Goal: Task Accomplishment & Management: Complete application form

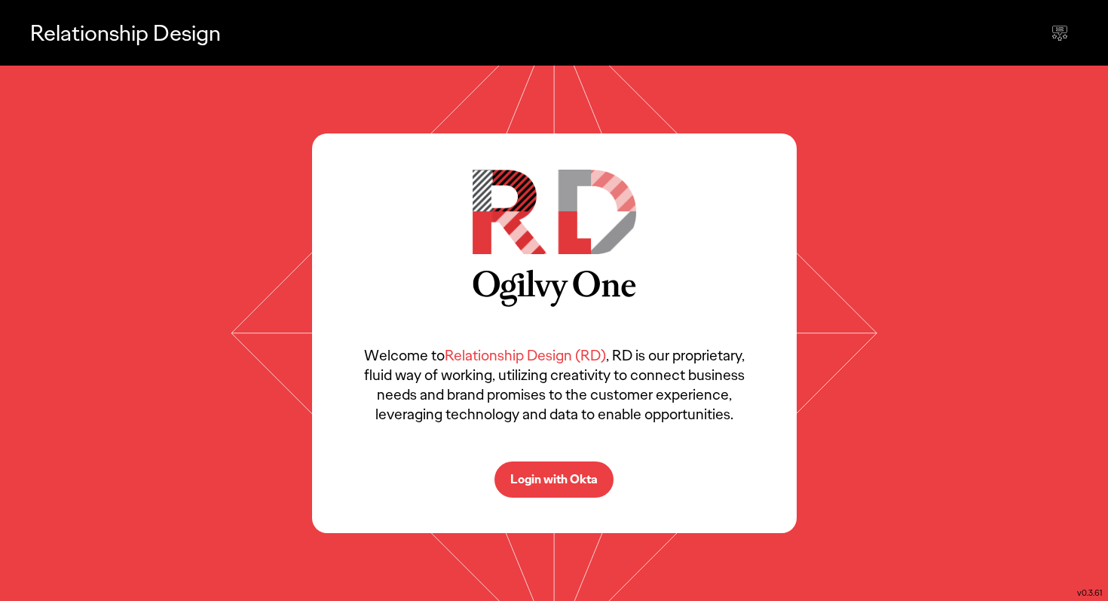
click at [547, 481] on p "Login with Okta" at bounding box center [553, 479] width 87 height 12
click at [551, 481] on p "Login with Okta" at bounding box center [553, 479] width 87 height 12
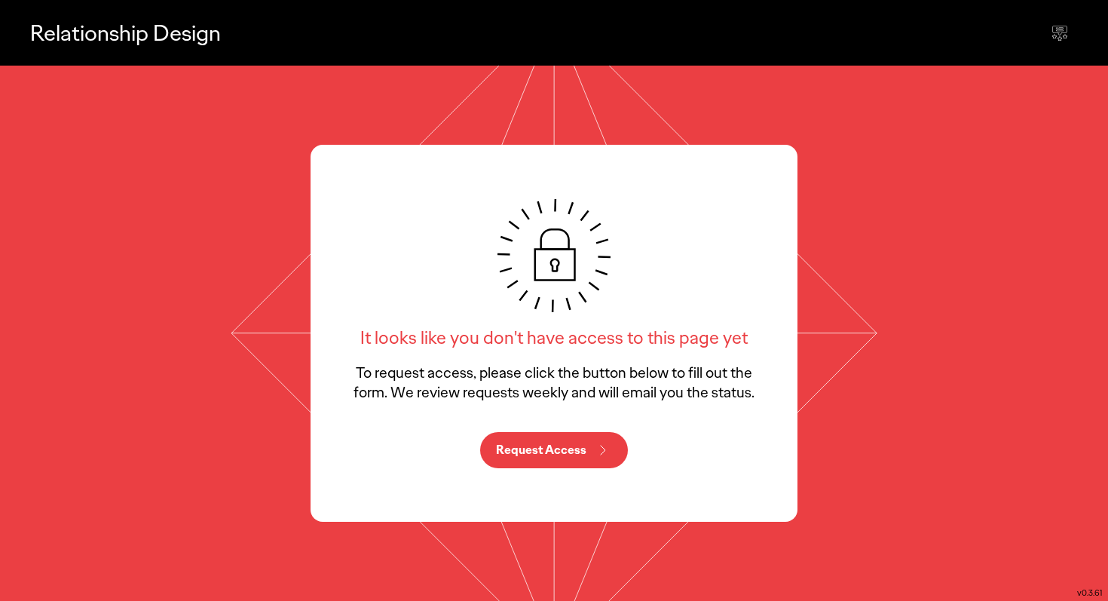
click at [537, 456] on p "Request Access" at bounding box center [541, 450] width 90 height 12
click at [460, 353] on div "It looks like you don't have access to this page yet To request access, please …" at bounding box center [554, 300] width 410 height 203
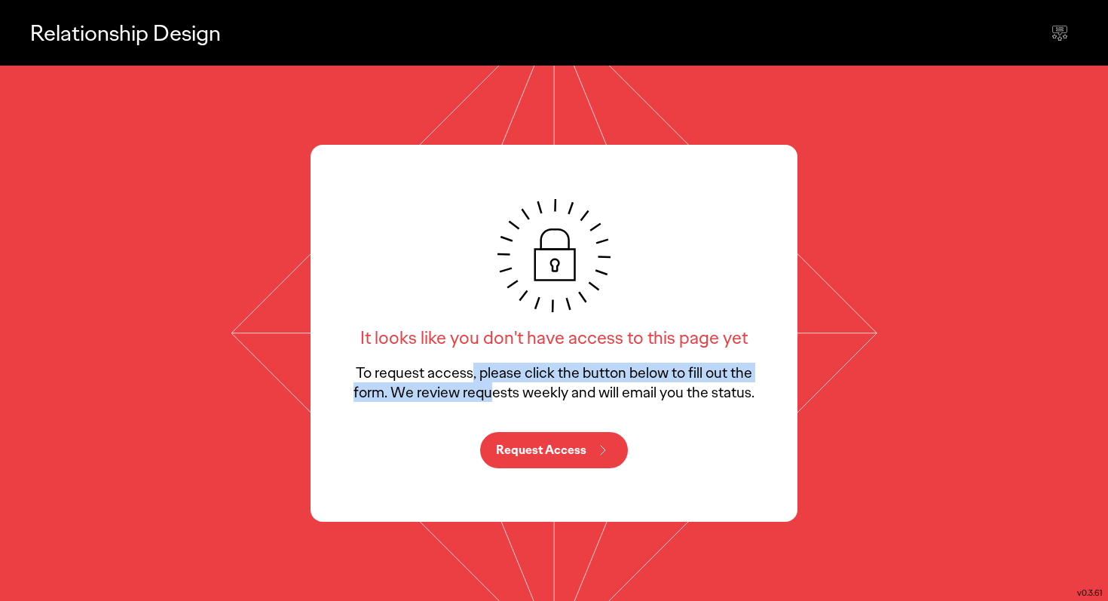
drag, startPoint x: 463, startPoint y: 371, endPoint x: 482, endPoint y: 395, distance: 30.1
click at [482, 395] on p "To request access, please click the button below to fill out the form. We revie…" at bounding box center [554, 381] width 410 height 39
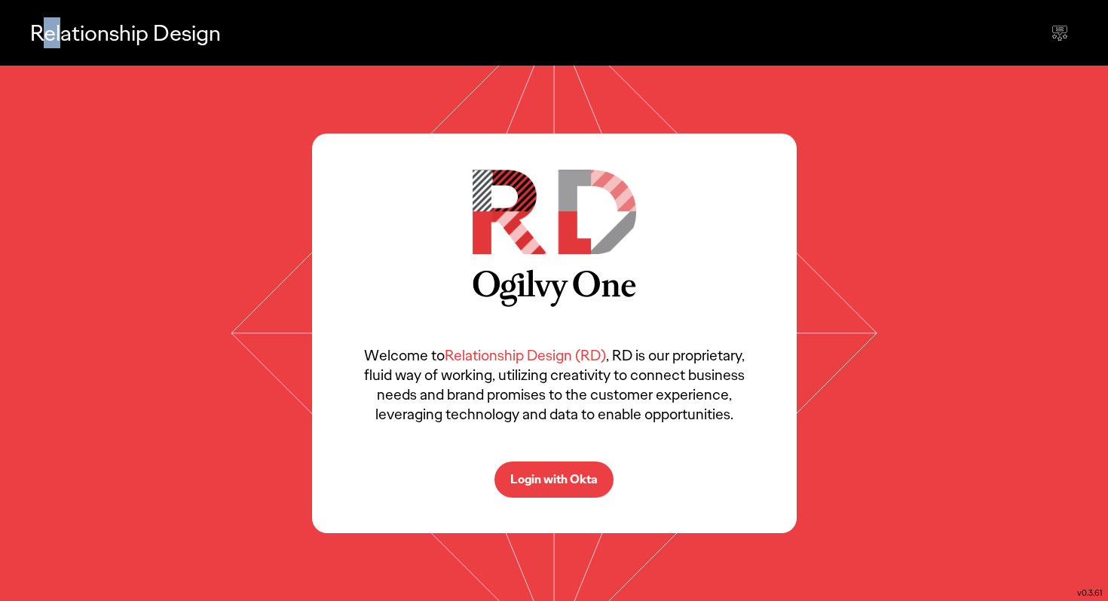
drag, startPoint x: 28, startPoint y: 32, endPoint x: 58, endPoint y: 32, distance: 30.2
click at [57, 32] on div "Relationship Design" at bounding box center [554, 33] width 1108 height 66
click at [60, 32] on p "Relationship Design" at bounding box center [125, 32] width 191 height 31
click at [509, 358] on span "Relationship Design (RD)" at bounding box center [525, 355] width 161 height 20
click at [505, 356] on span "Relationship Design (RD)" at bounding box center [525, 355] width 161 height 20
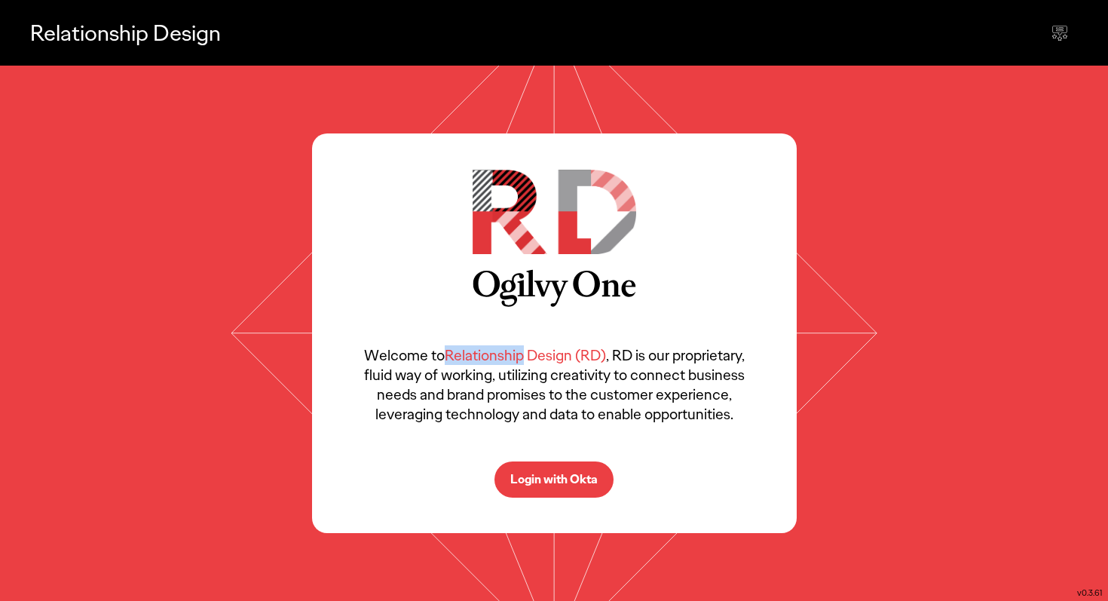
click at [505, 356] on span "Relationship Design (RD)" at bounding box center [525, 355] width 161 height 20
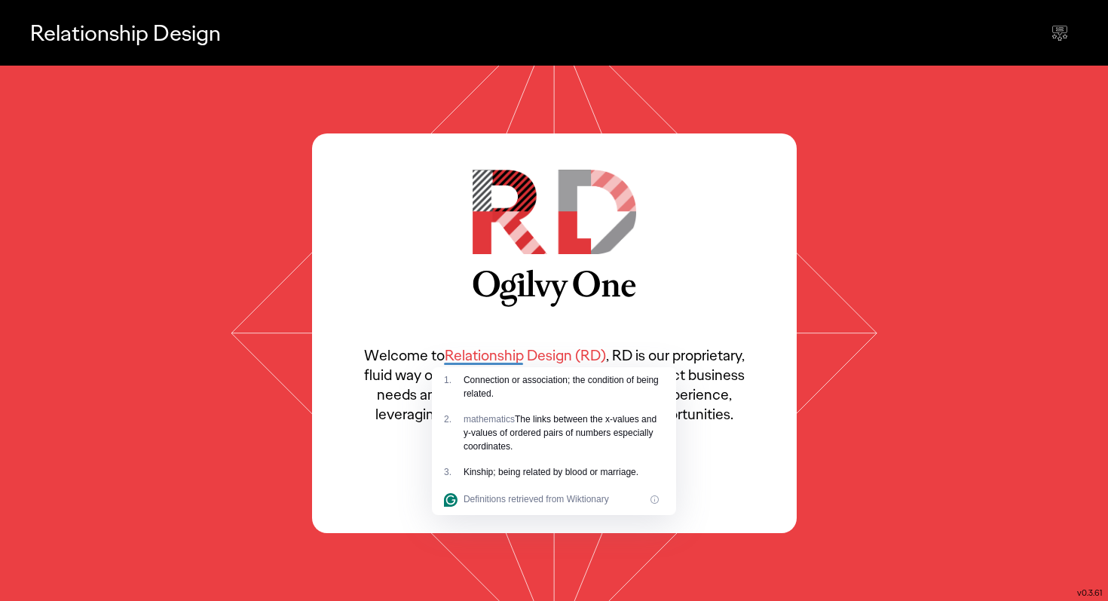
click at [472, 387] on div "Connection or association; the condition of being related." at bounding box center [563, 386] width 200 height 27
click at [627, 363] on p "Welcome to Relationship Design (RD) , RD is our proprietary, fluid way of worki…" at bounding box center [554, 384] width 394 height 78
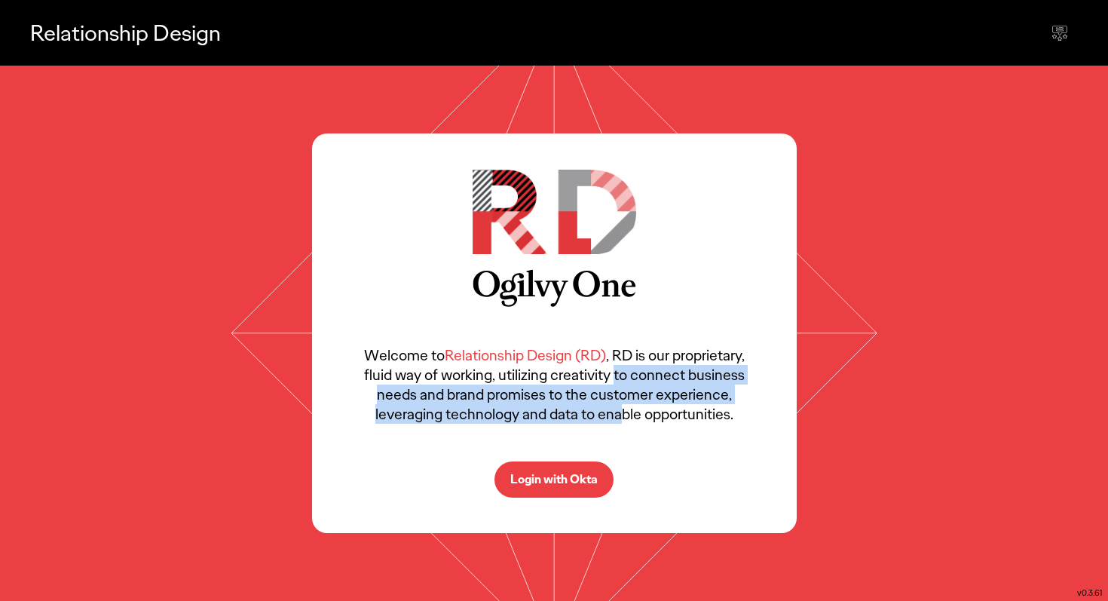
drag, startPoint x: 615, startPoint y: 375, endPoint x: 625, endPoint y: 417, distance: 42.6
click at [625, 415] on p "Welcome to Relationship Design (RD) , RD is our proprietary, fluid way of worki…" at bounding box center [554, 384] width 394 height 78
click at [624, 418] on p "Welcome to Relationship Design (RD) , RD is our proprietary, fluid way of worki…" at bounding box center [554, 384] width 394 height 78
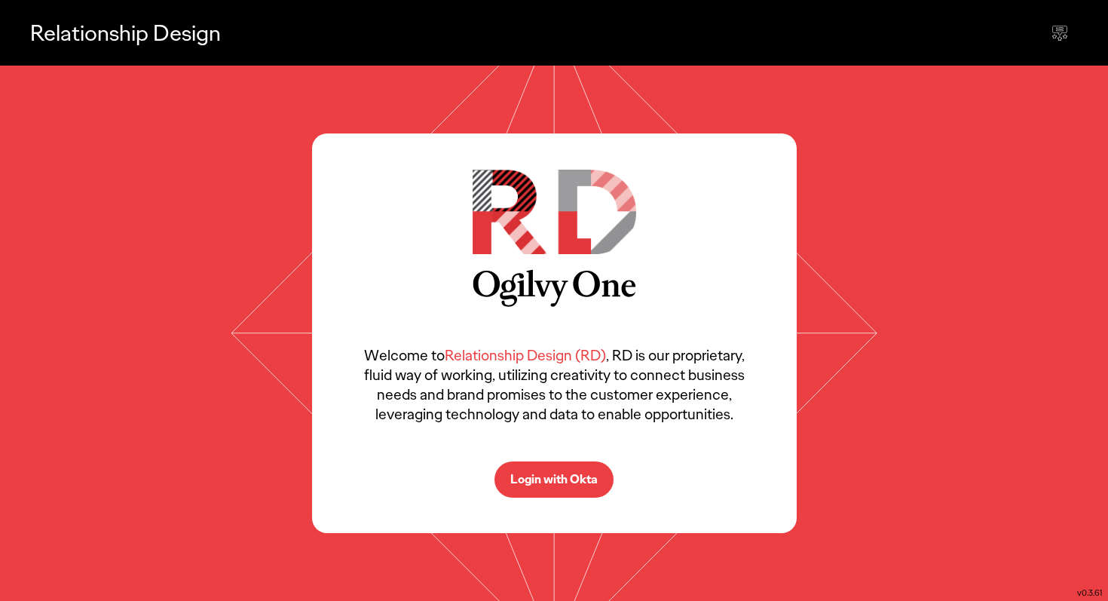
click at [558, 483] on p "Login with Okta" at bounding box center [553, 479] width 87 height 12
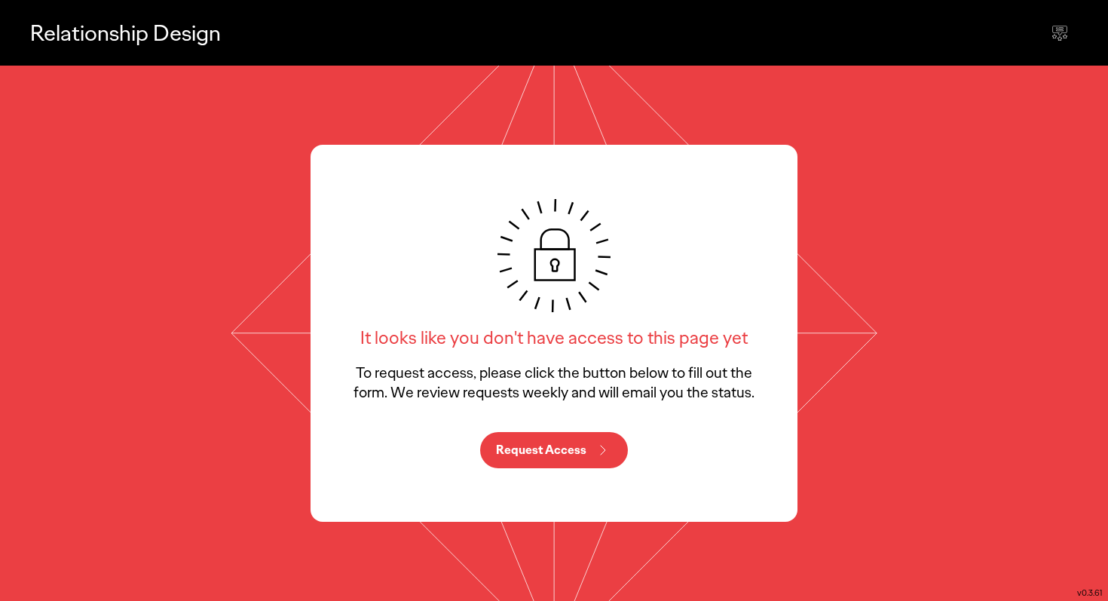
drag, startPoint x: 538, startPoint y: 329, endPoint x: 538, endPoint y: 364, distance: 34.7
click at [538, 357] on div "It looks like you don't have access to this page yet To request access, please …" at bounding box center [554, 300] width 410 height 203
click at [538, 367] on p "To request access, please click the button below to fill out the form. We revie…" at bounding box center [554, 381] width 410 height 39
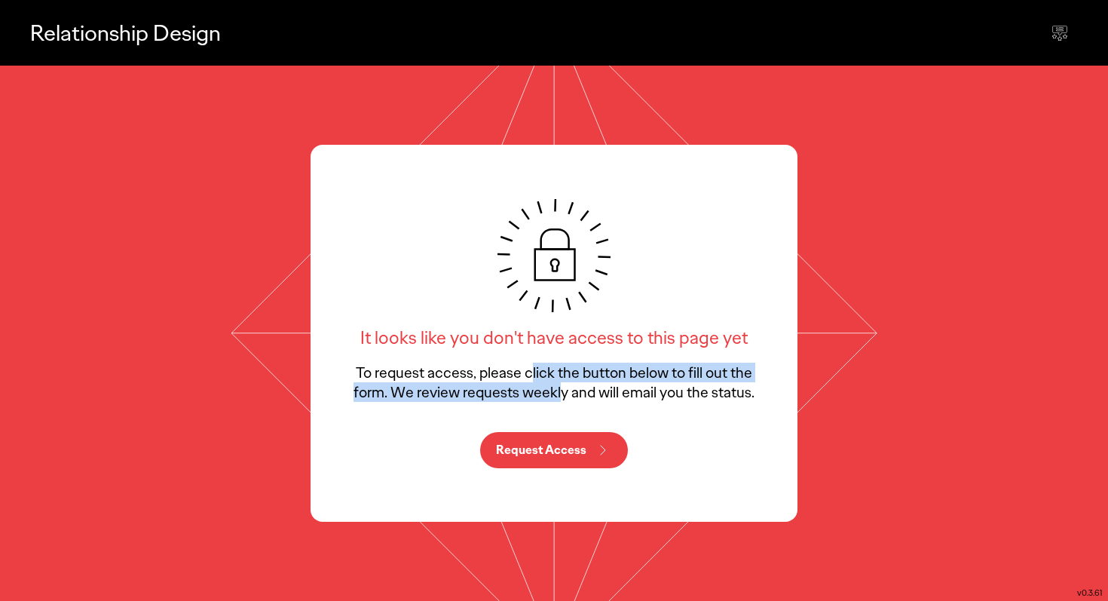
drag, startPoint x: 526, startPoint y: 371, endPoint x: 556, endPoint y: 385, distance: 33.4
click at [555, 384] on p "To request access, please click the button below to fill out the form. We revie…" at bounding box center [554, 381] width 410 height 39
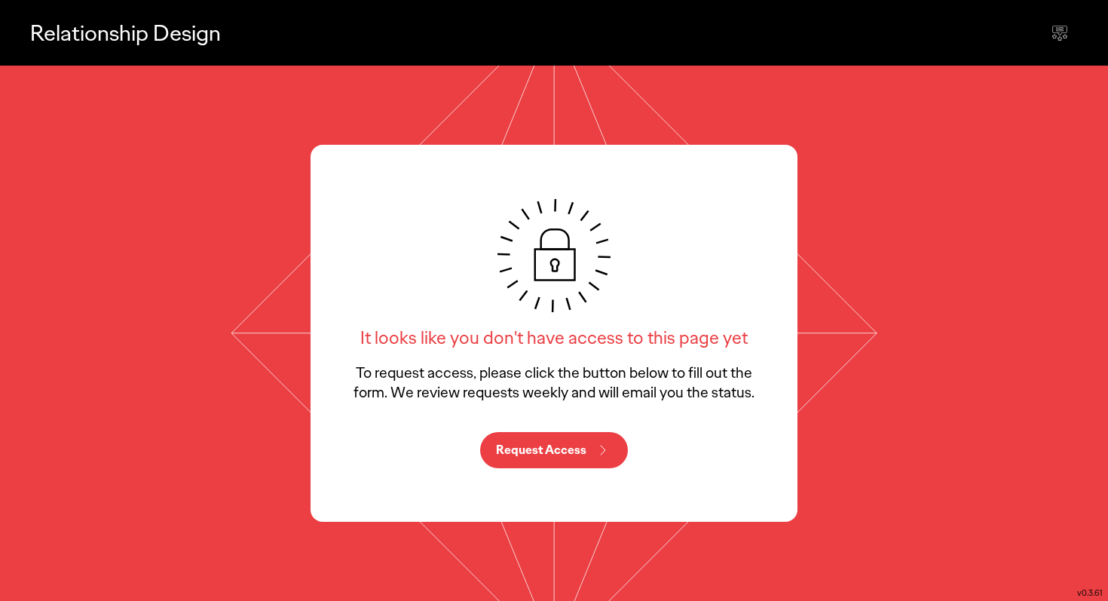
click at [563, 393] on p "To request access, please click the button below to fill out the form. We revie…" at bounding box center [554, 381] width 410 height 39
click at [561, 444] on p "Request Access" at bounding box center [541, 450] width 90 height 12
click at [1063, 26] on icon at bounding box center [1059, 33] width 18 height 18
